Goal: Transaction & Acquisition: Download file/media

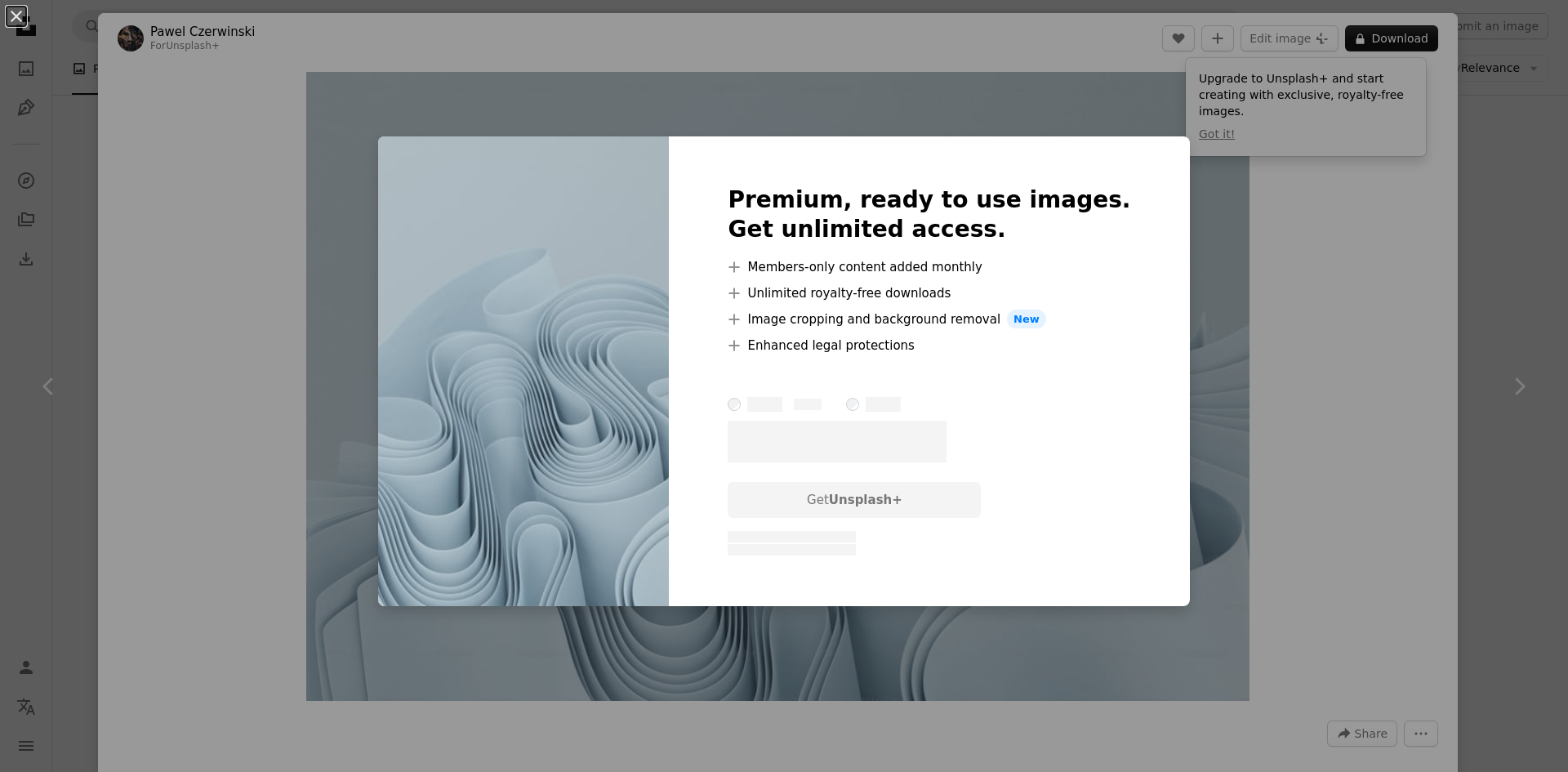
scroll to position [5764, 0]
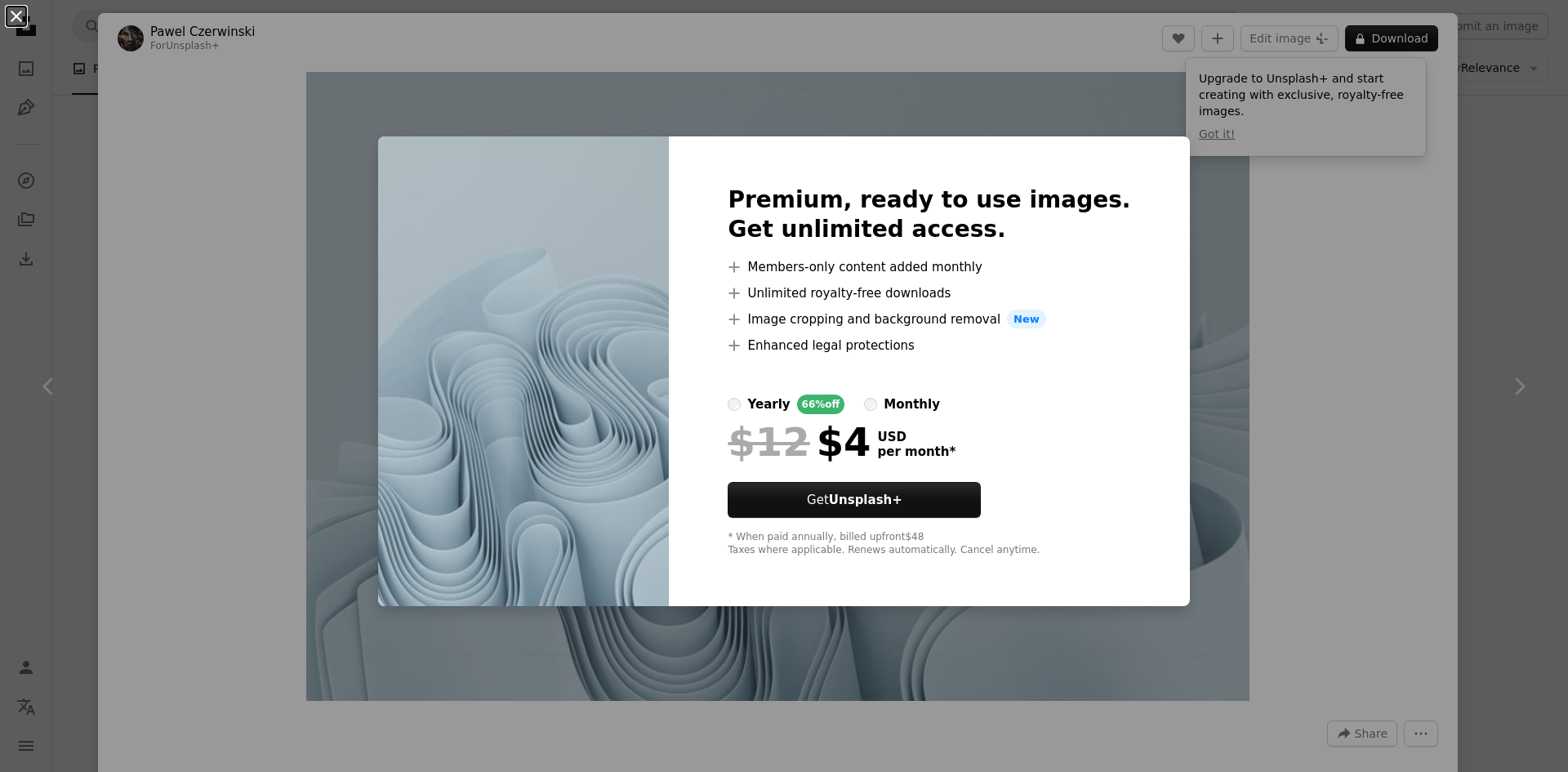
click at [8, 19] on button "An X shape" at bounding box center [16, 16] width 20 height 20
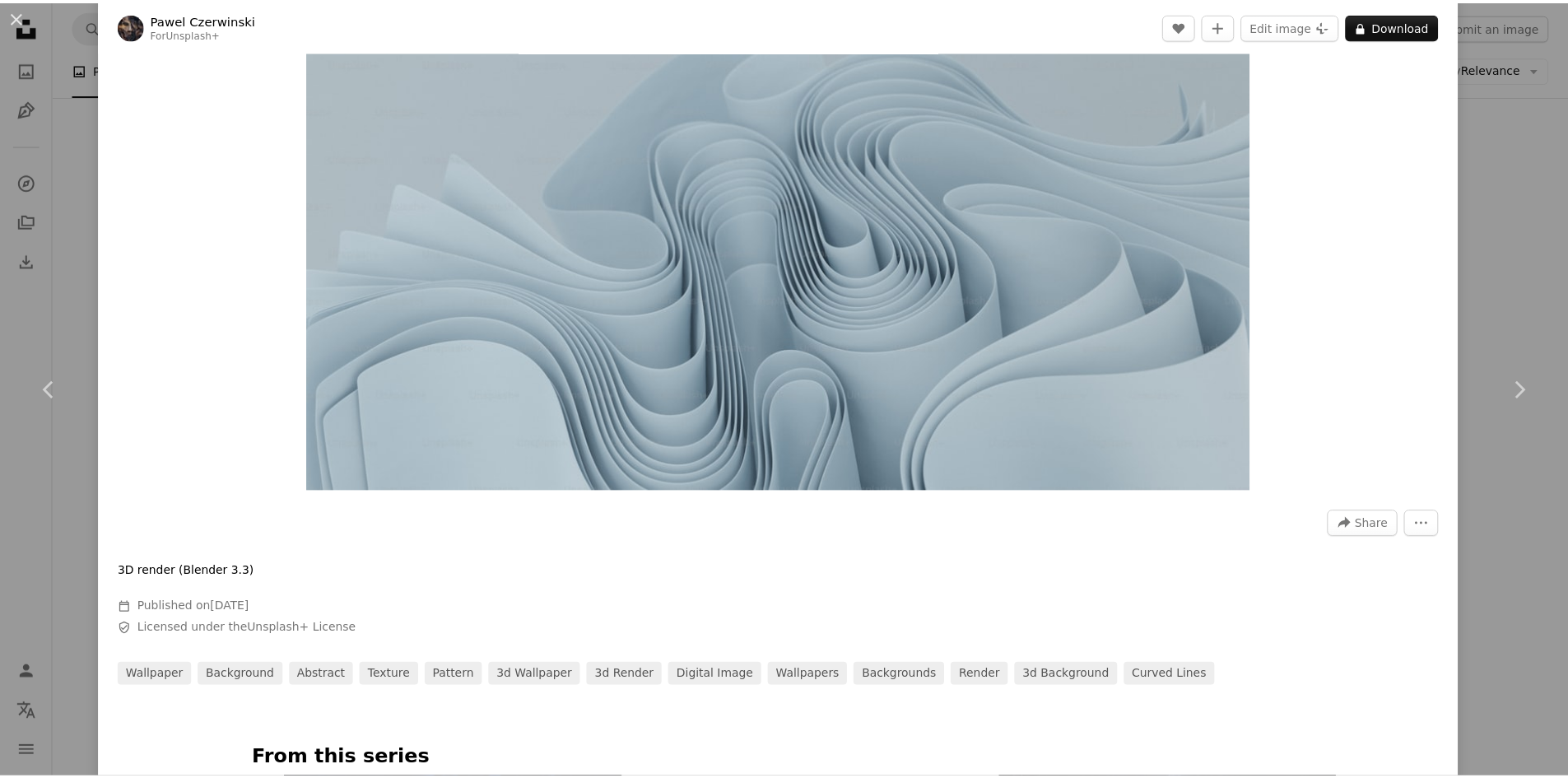
scroll to position [412, 0]
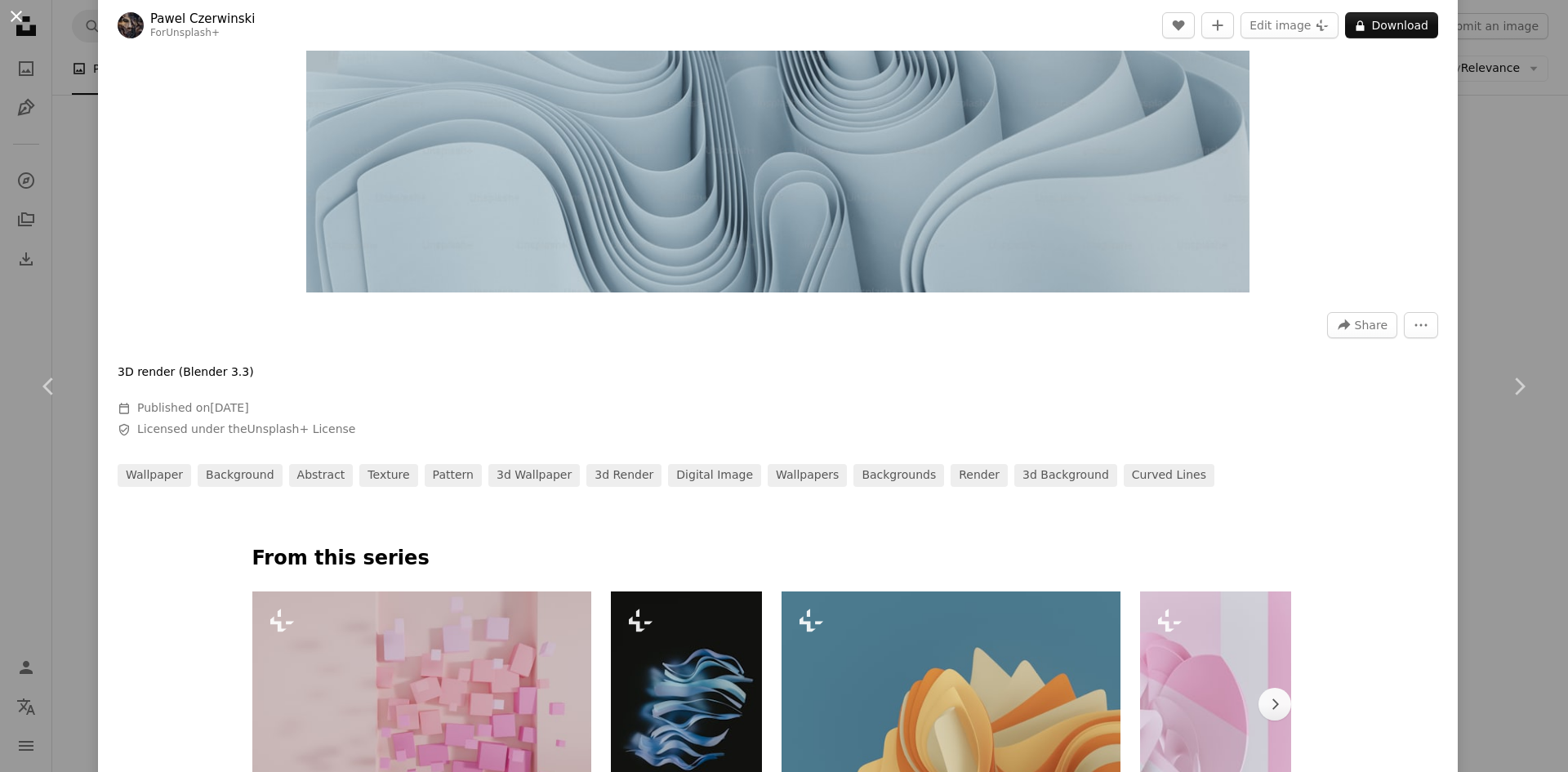
click at [25, 16] on button "An X shape" at bounding box center [16, 16] width 20 height 20
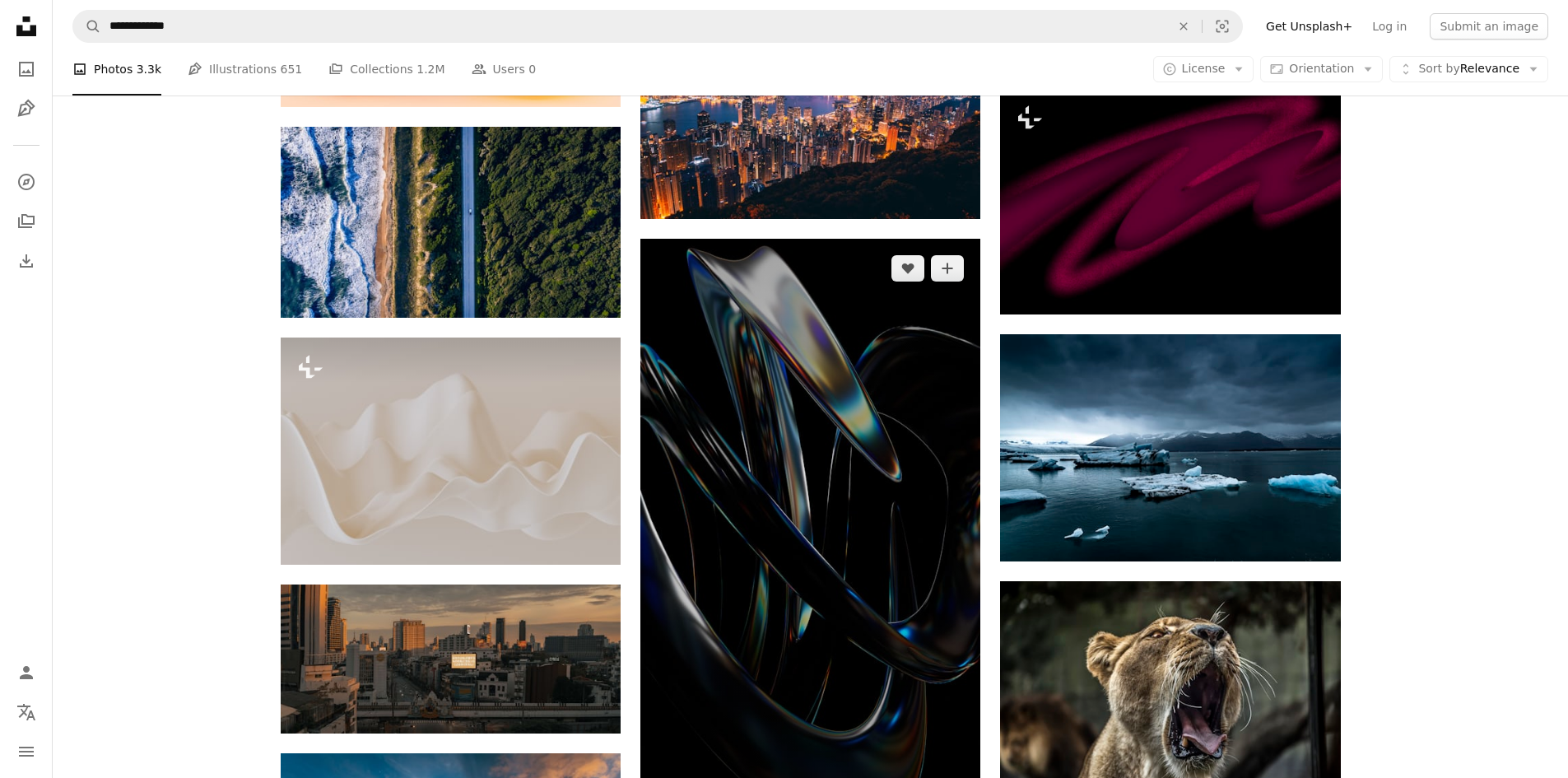
scroll to position [17163, 0]
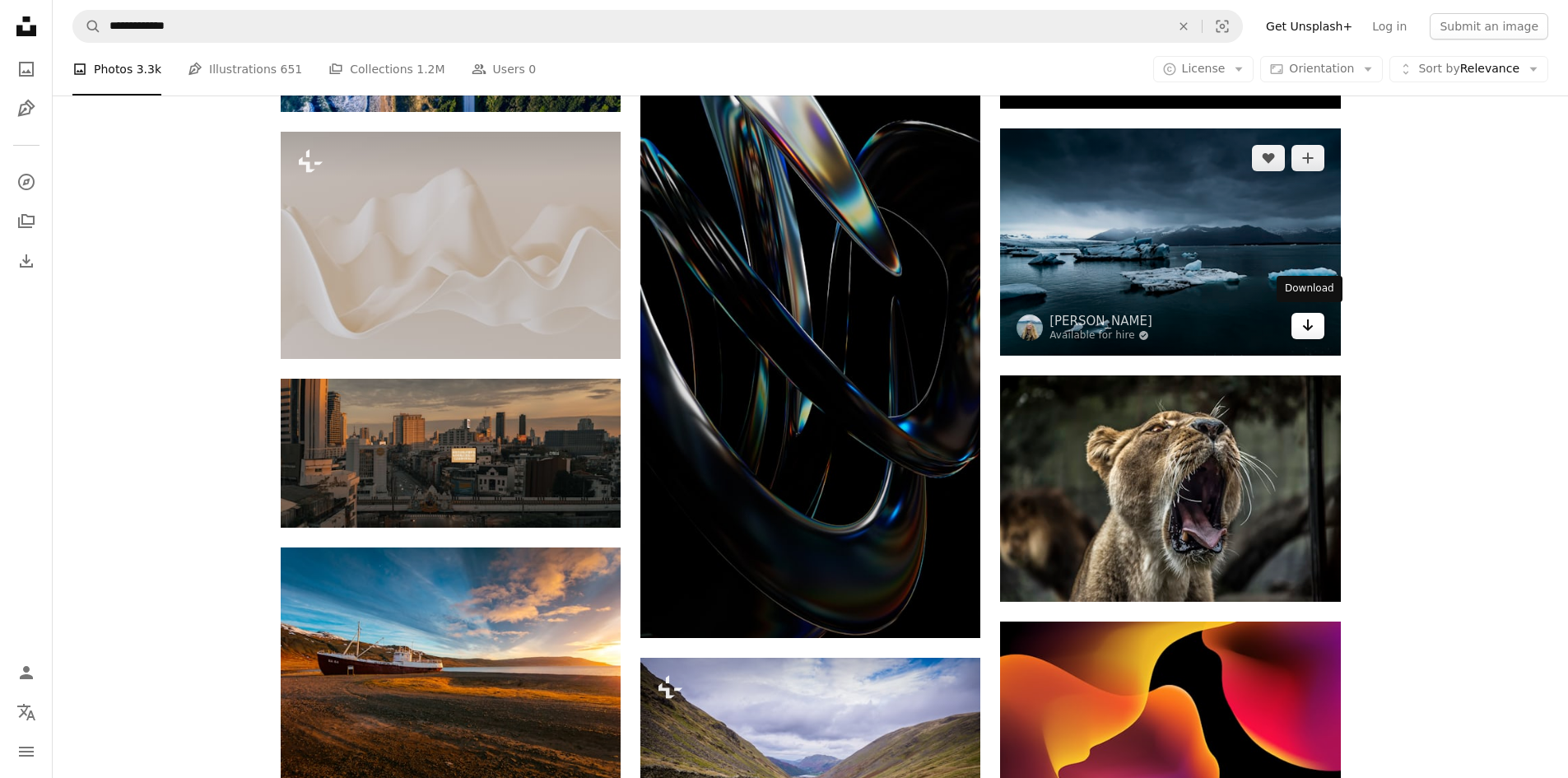
click at [1316, 327] on link "Arrow pointing down" at bounding box center [1307, 326] width 33 height 26
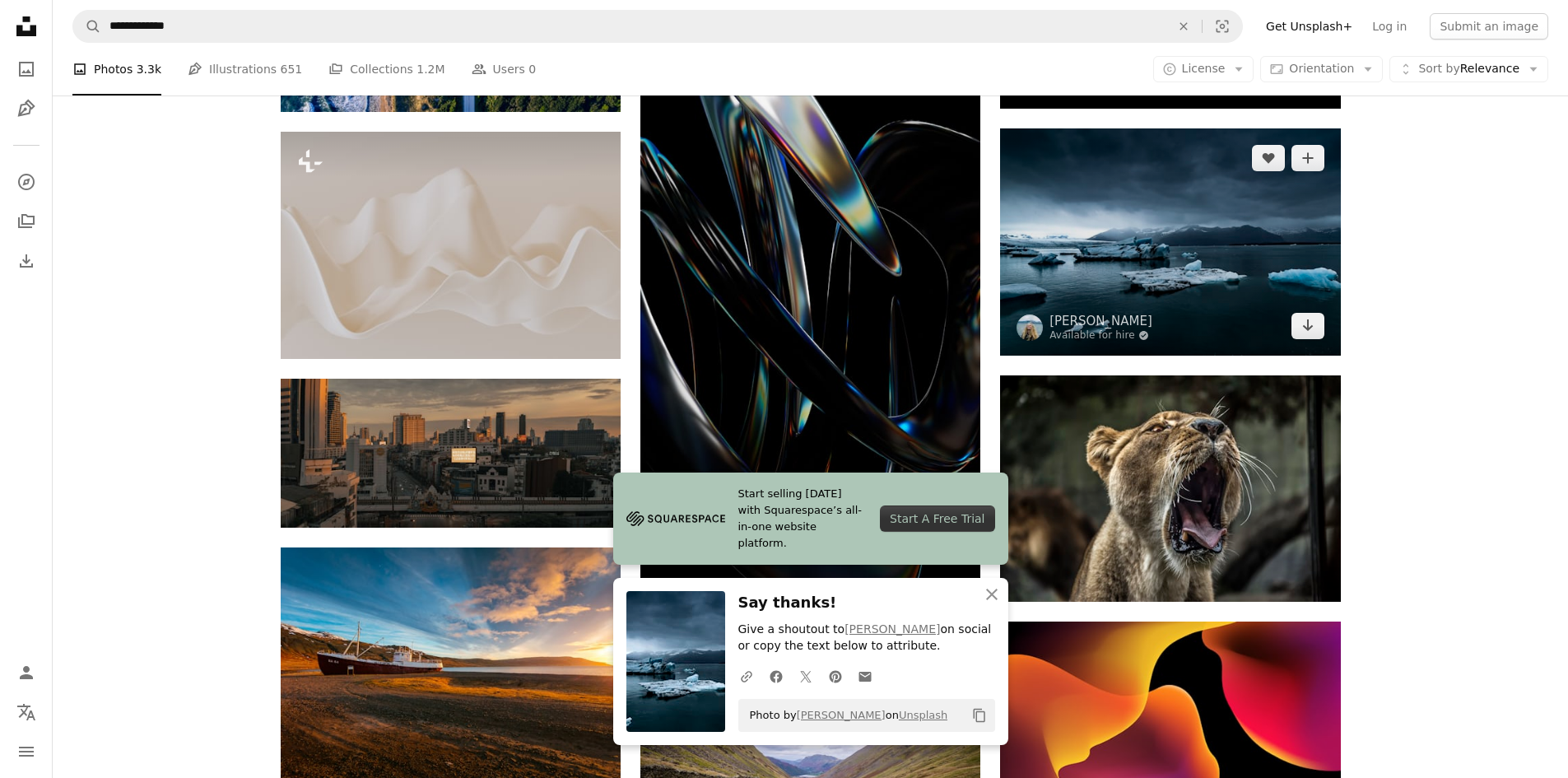
scroll to position [17575, 0]
